Goal: Task Accomplishment & Management: Manage account settings

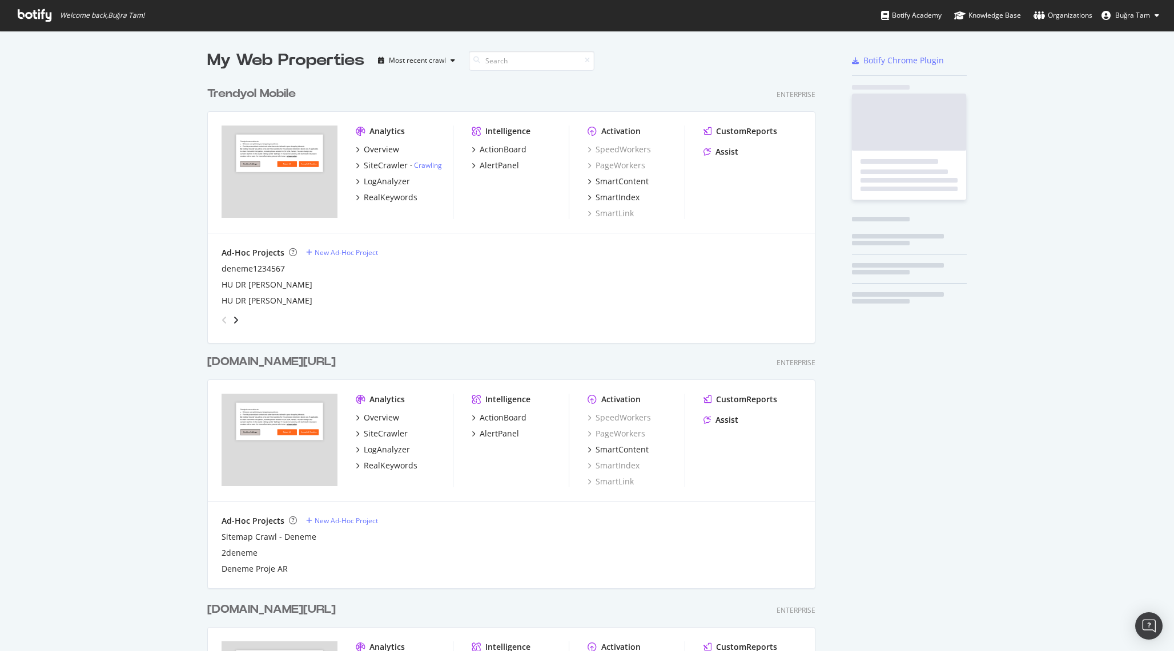
scroll to position [1645, 617]
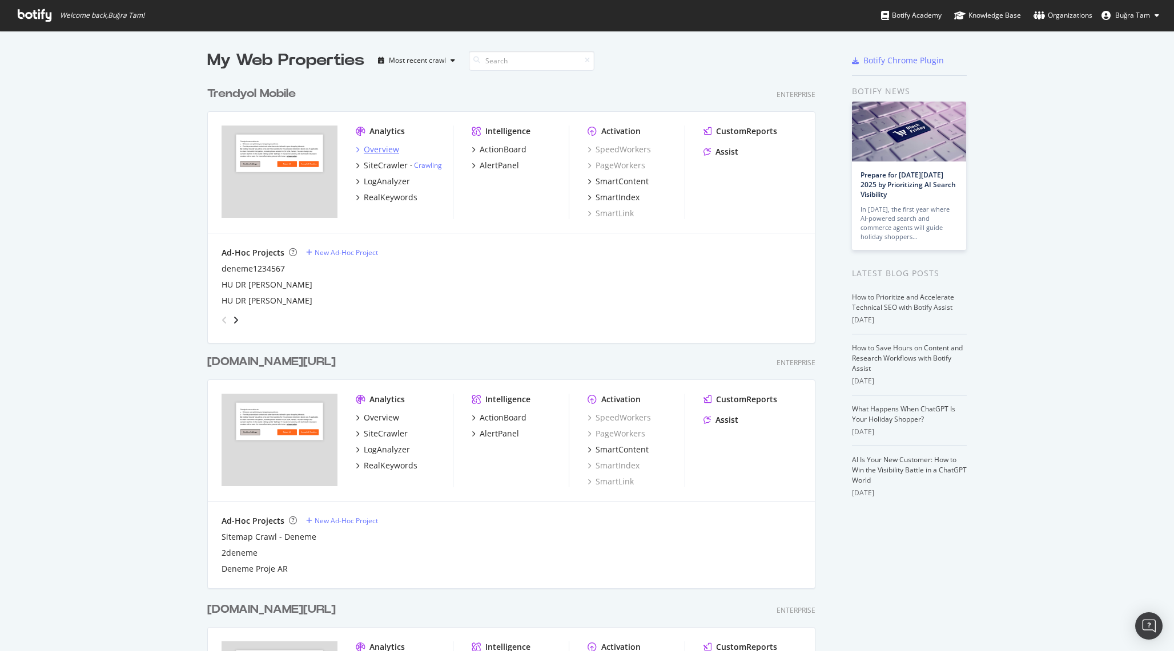
click at [374, 144] on div "Overview" at bounding box center [381, 149] width 35 height 11
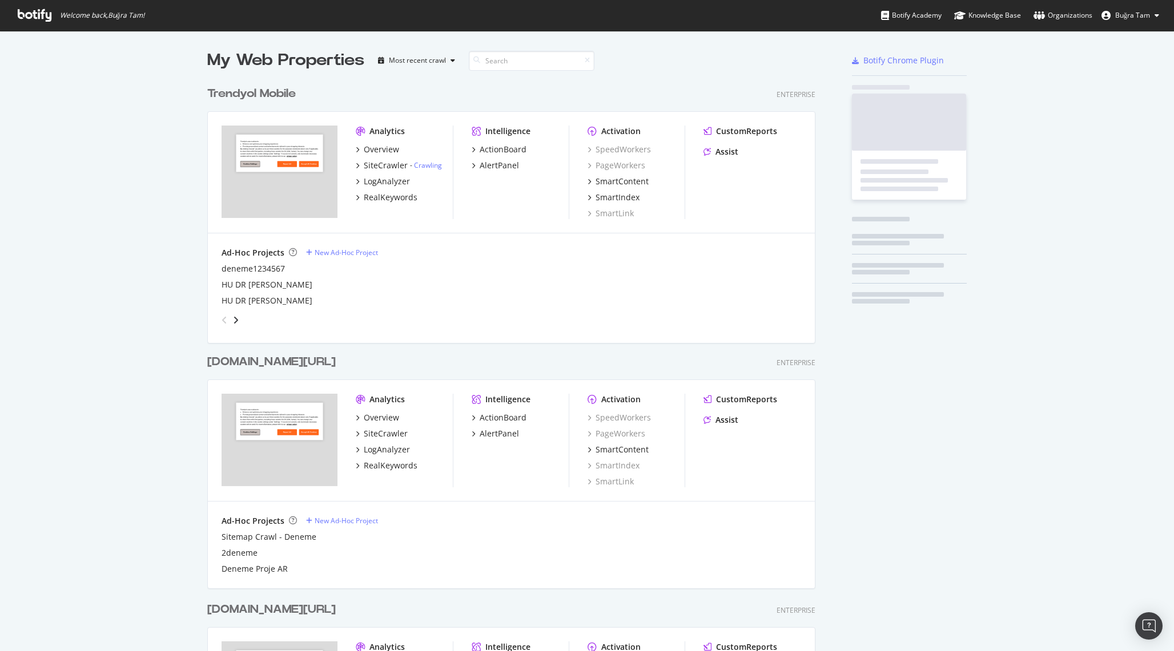
scroll to position [651, 1174]
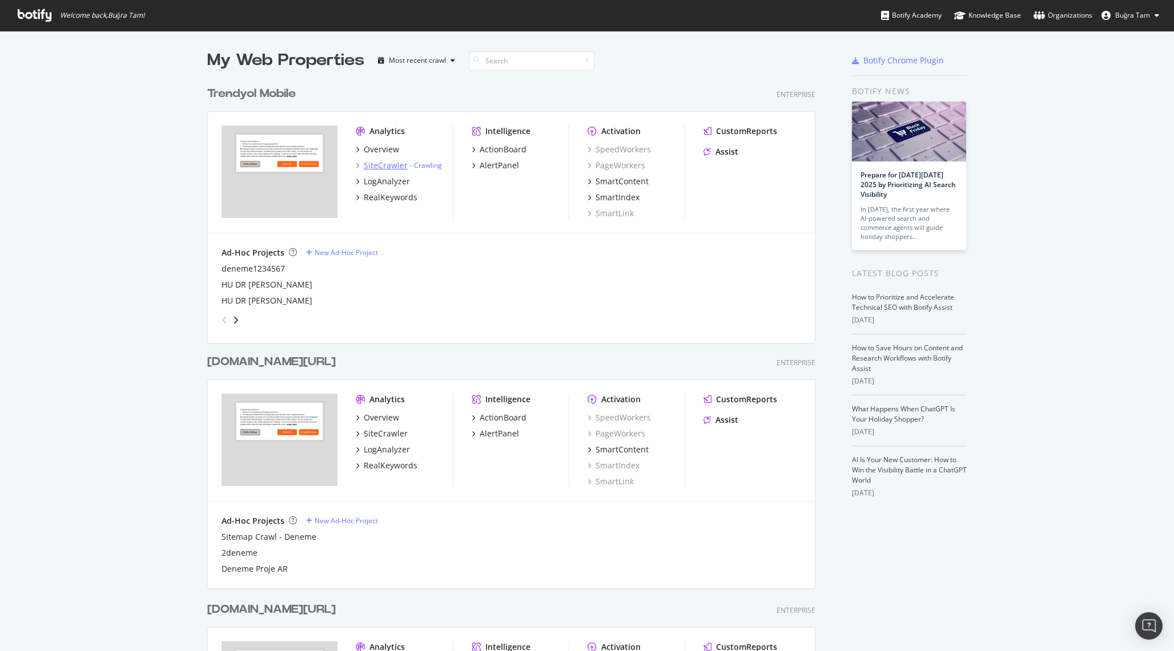
click at [388, 162] on div "SiteCrawler" at bounding box center [386, 165] width 44 height 11
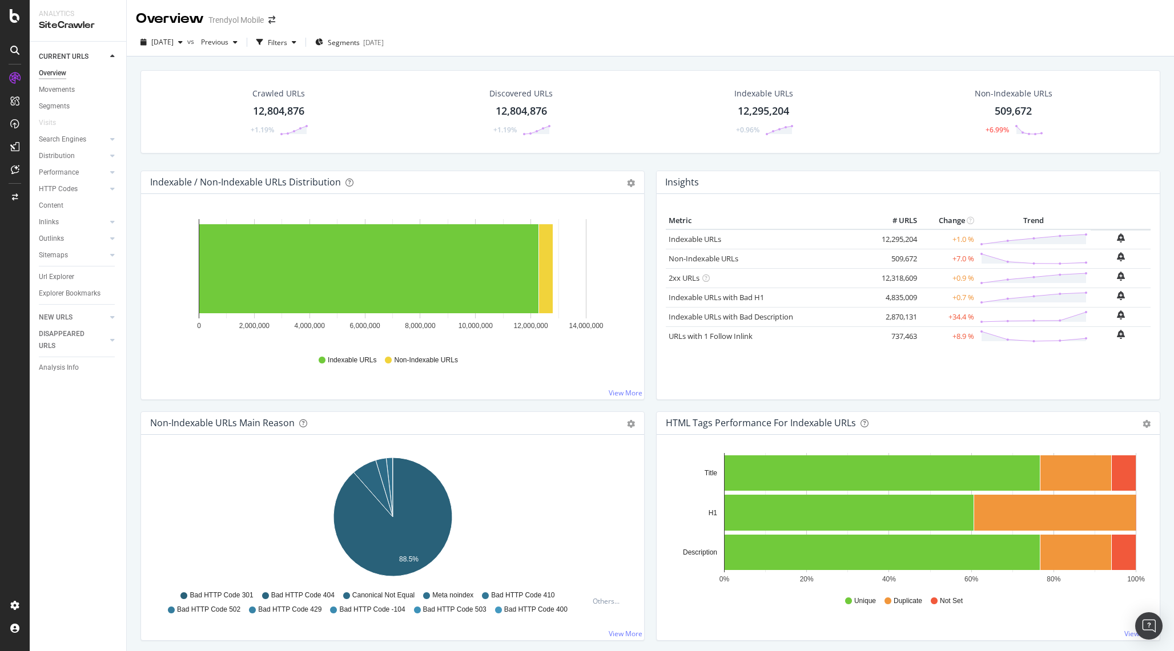
click at [194, 57] on div "2025 Sep. 7th vs Previous Filters Segments 2025-07-16" at bounding box center [650, 43] width 1047 height 28
click at [174, 45] on span "2025 Sep. 7th" at bounding box center [162, 42] width 22 height 10
click at [879, 54] on div "2025 Sep. 7th vs Previous Filters Segments 2025-07-16" at bounding box center [650, 44] width 1047 height 23
click at [174, 46] on span "2025 Sep. 7th" at bounding box center [162, 42] width 22 height 10
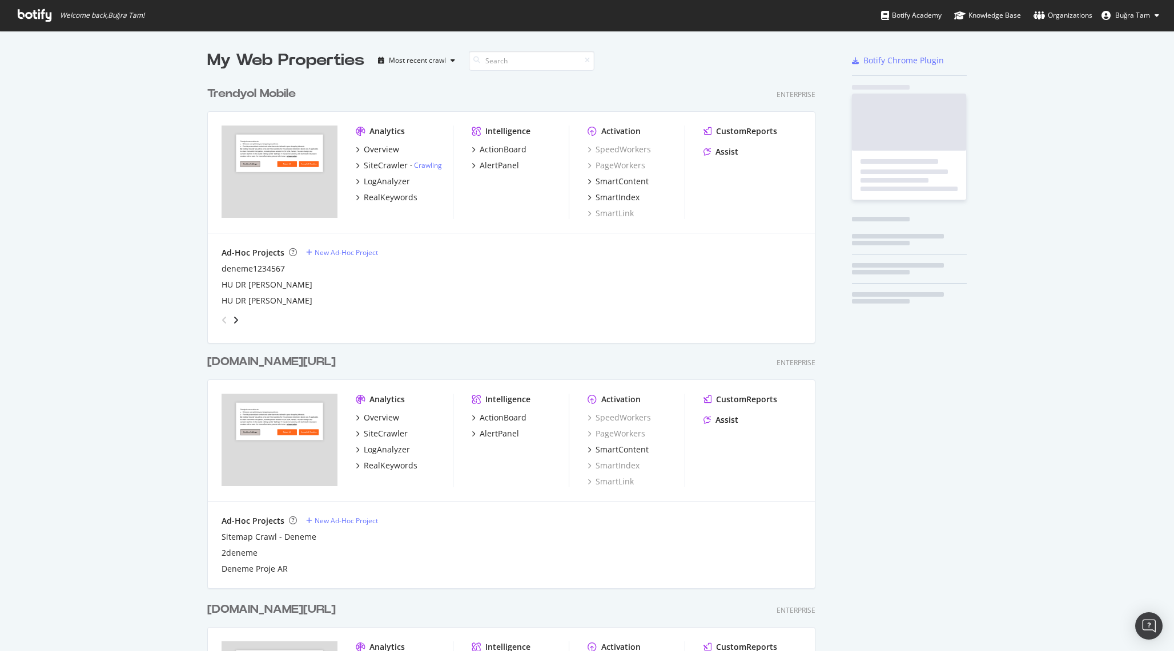
scroll to position [651, 1174]
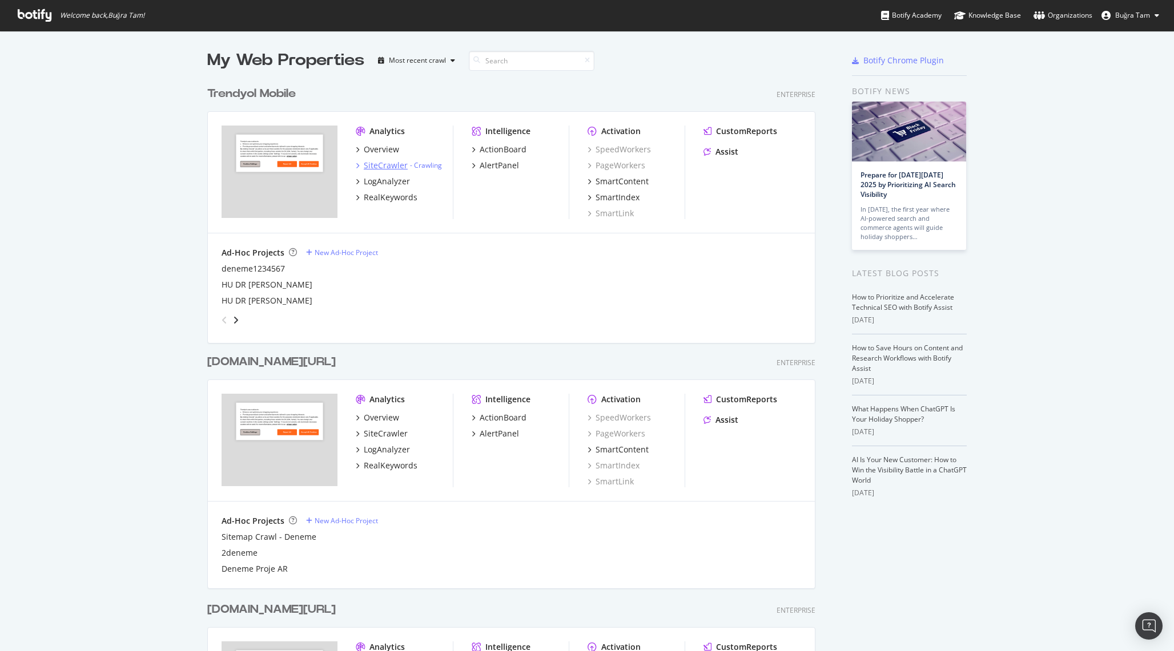
click at [384, 167] on div "SiteCrawler" at bounding box center [386, 165] width 44 height 11
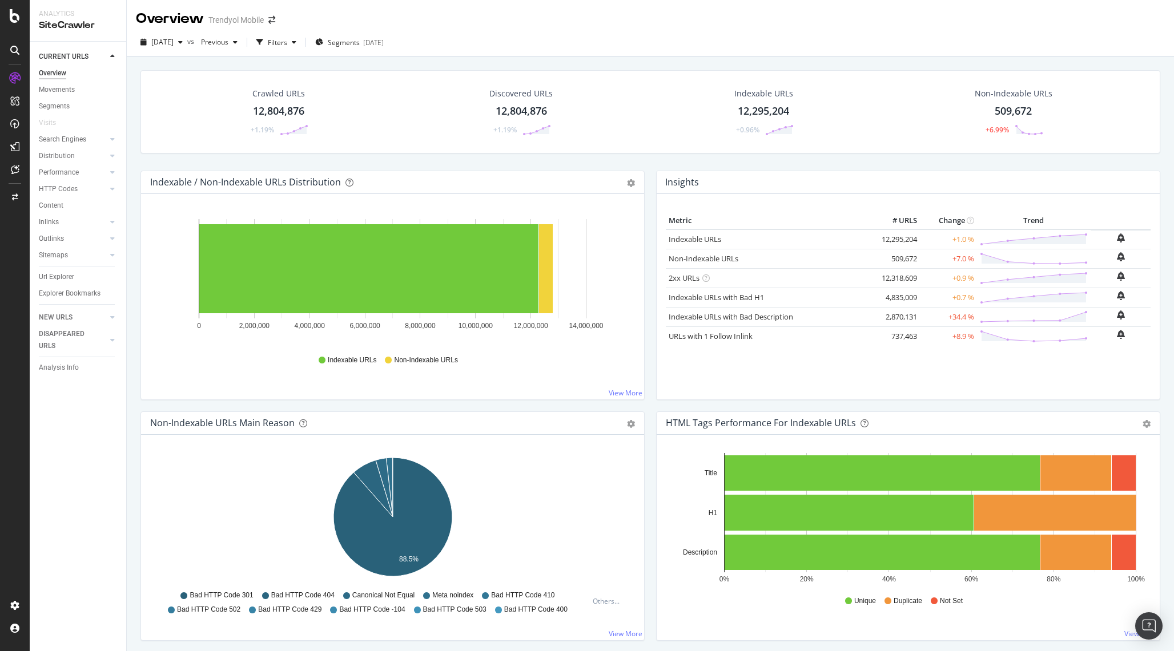
click at [224, 18] on div "Trendyol Mobile" at bounding box center [235, 19] width 55 height 11
click at [168, 21] on div "Overview" at bounding box center [170, 18] width 68 height 19
click at [82, 546] on div "Settings" at bounding box center [59, 545] width 48 height 9
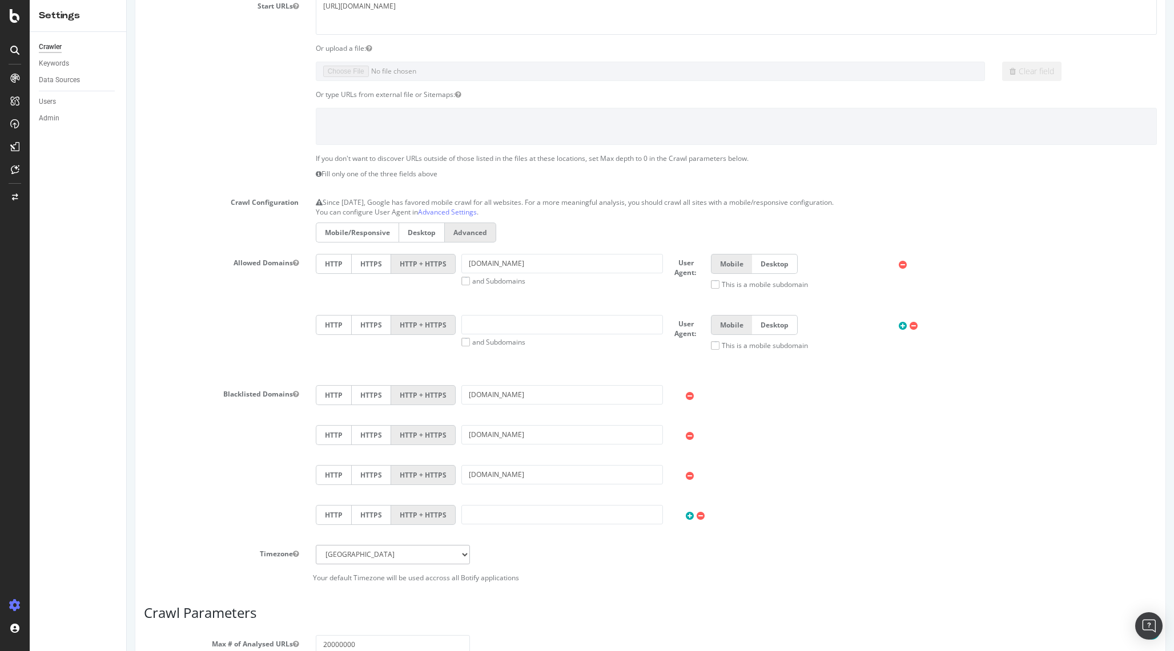
scroll to position [311, 0]
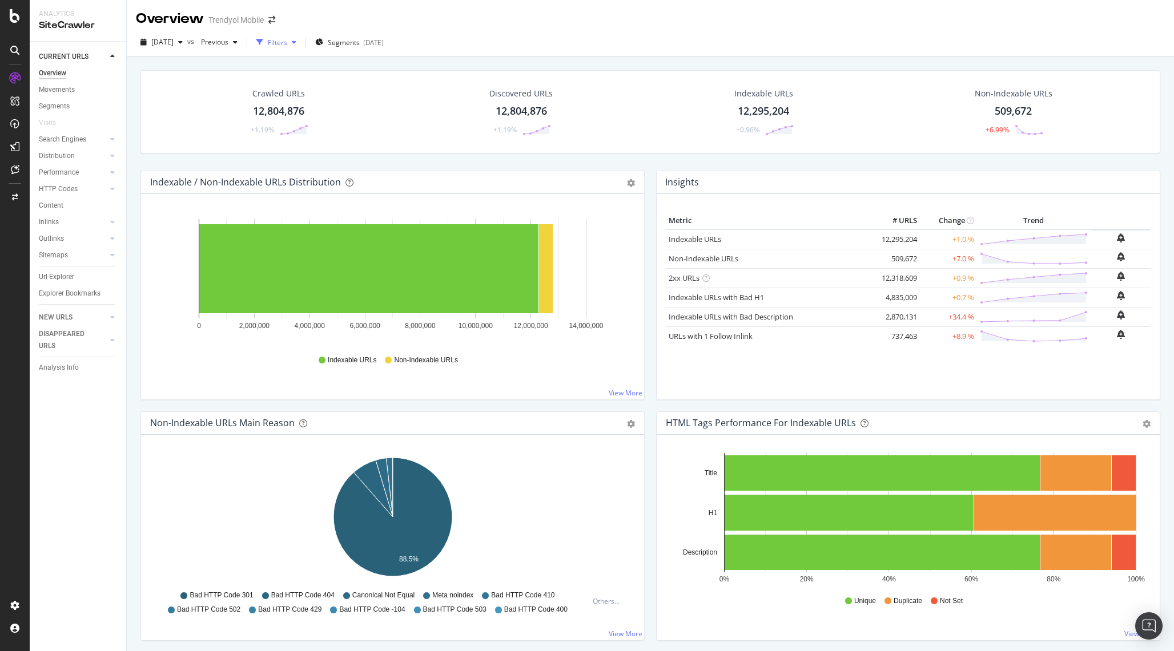
click at [301, 41] on div "button" at bounding box center [294, 42] width 14 height 7
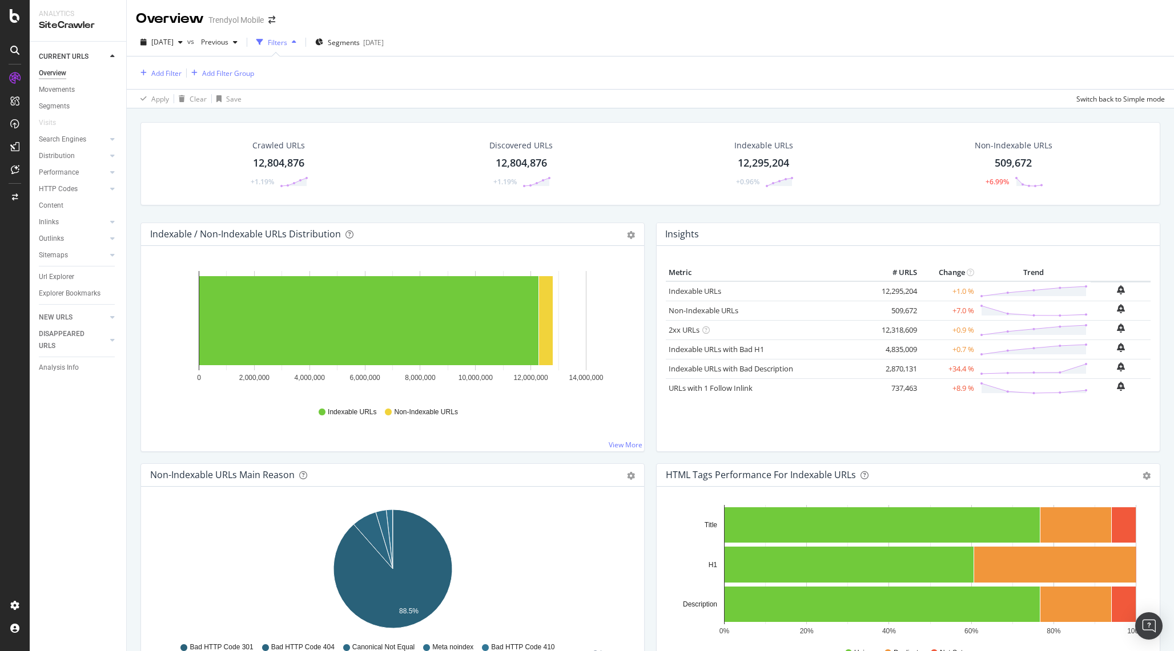
click at [301, 41] on div "button" at bounding box center [294, 42] width 14 height 7
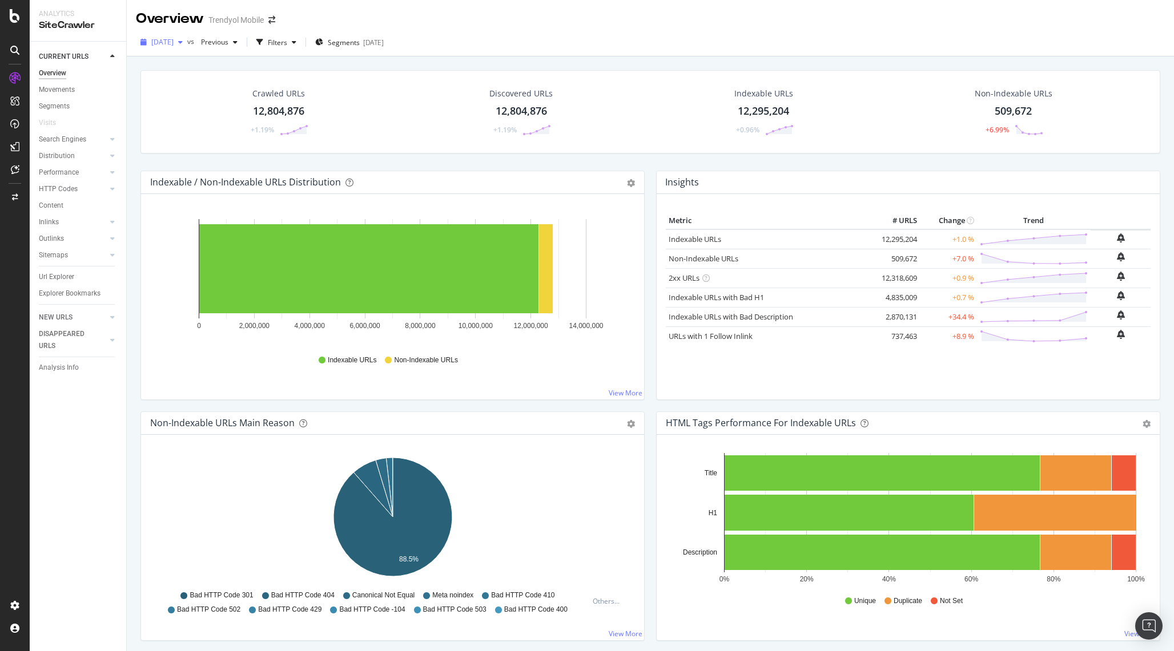
click at [174, 41] on span "2025 Sep. 7th" at bounding box center [162, 42] width 22 height 10
click at [201, 81] on div "2025 Sep. 7th" at bounding box center [180, 83] width 56 height 10
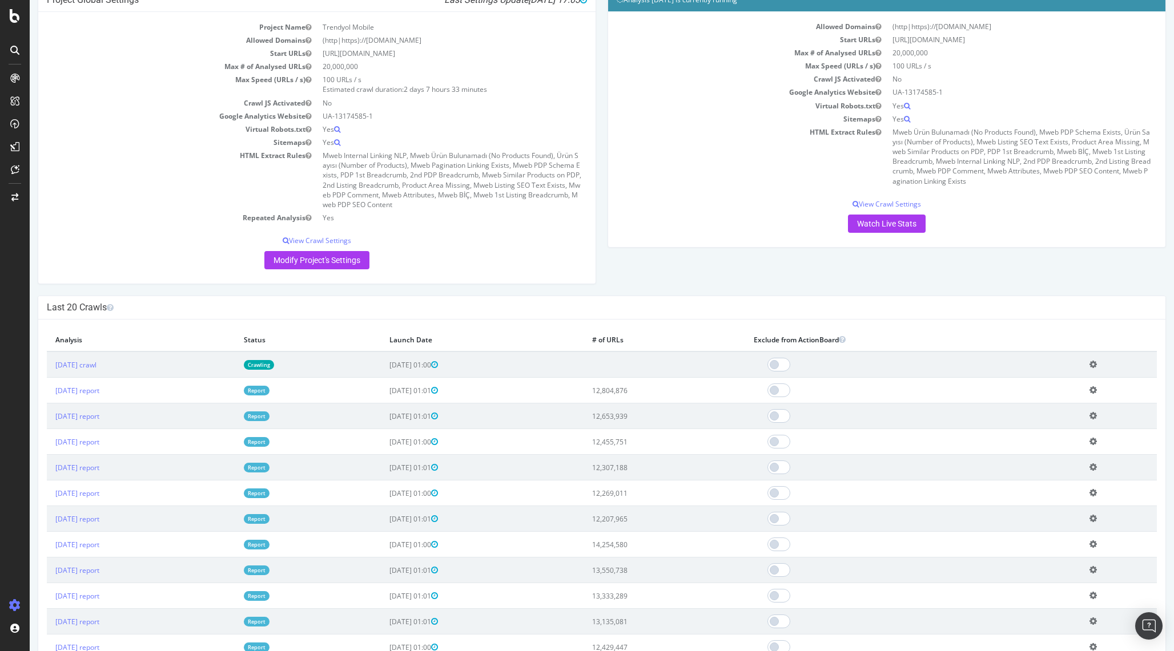
scroll to position [161, 0]
